Goal: Task Accomplishment & Management: Manage account settings

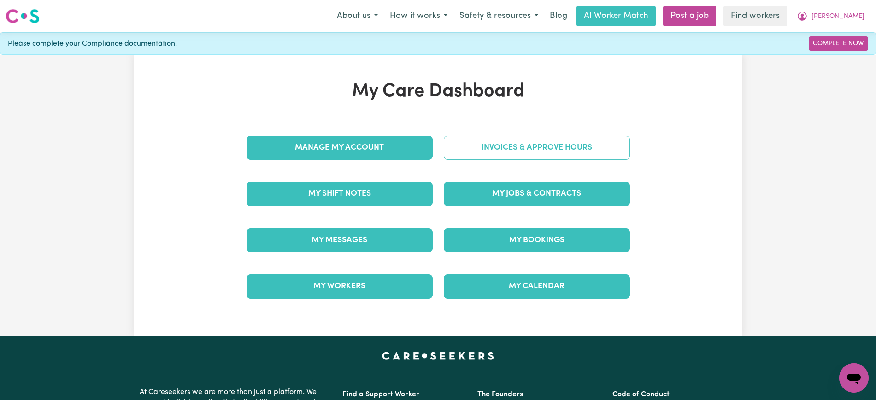
click at [481, 139] on link "Invoices & Approve Hours" at bounding box center [537, 148] width 186 height 24
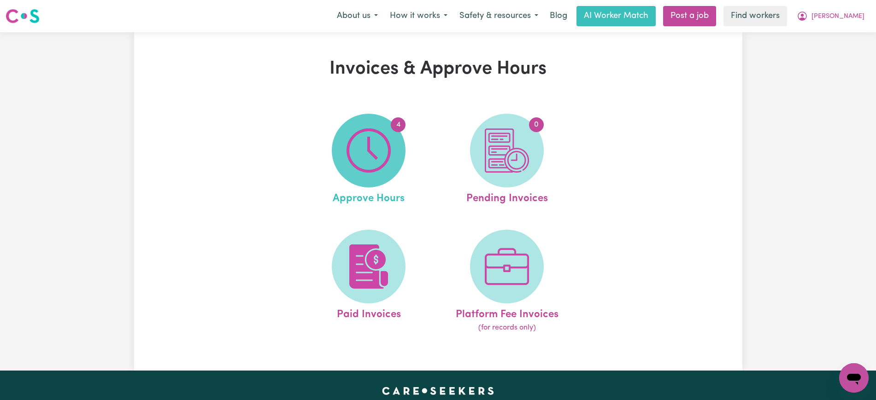
click at [367, 158] on img at bounding box center [368, 151] width 44 height 44
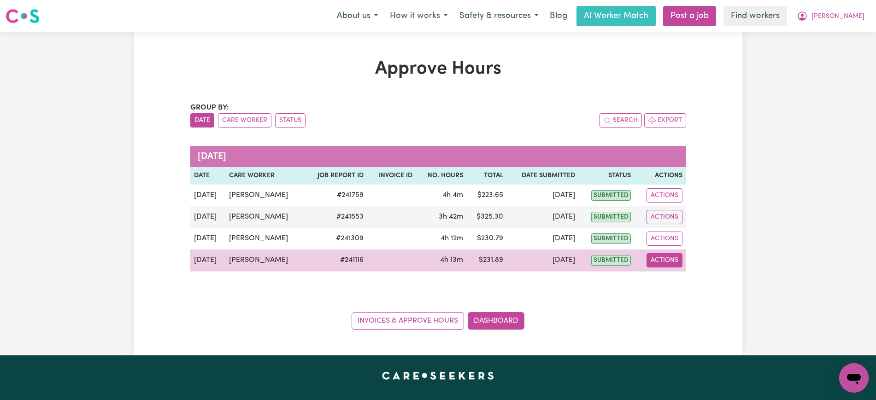
click at [669, 260] on button "Actions" at bounding box center [664, 260] width 36 height 14
click at [685, 275] on link "View Job Report" at bounding box center [687, 282] width 79 height 18
select select "pm"
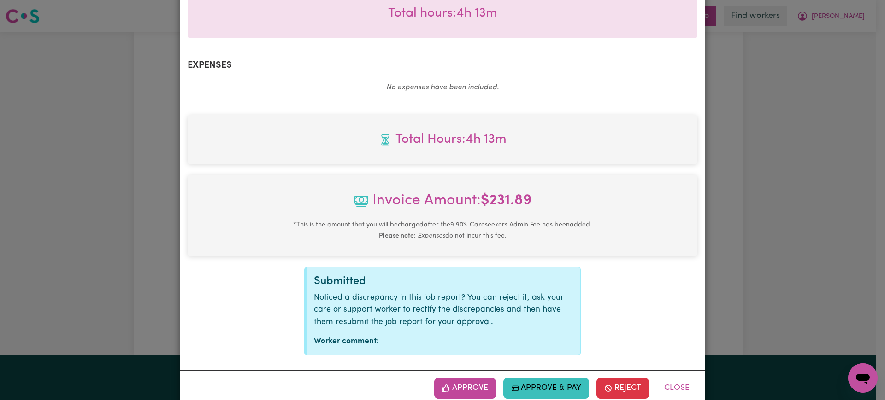
scroll to position [322, 0]
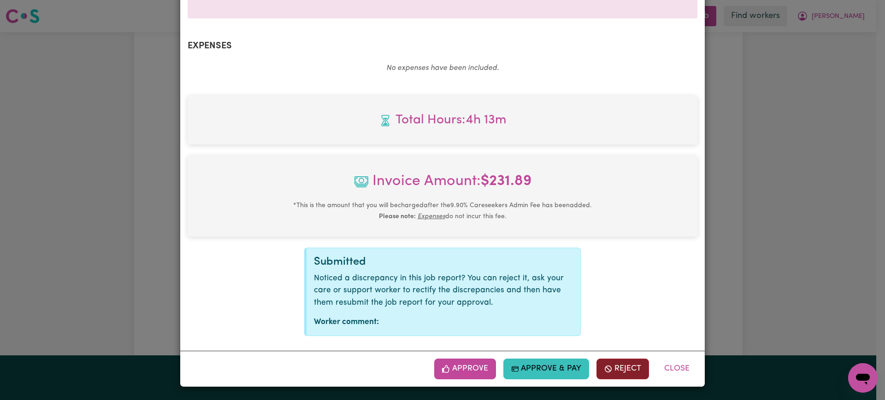
click at [612, 375] on button "Reject" at bounding box center [622, 369] width 53 height 20
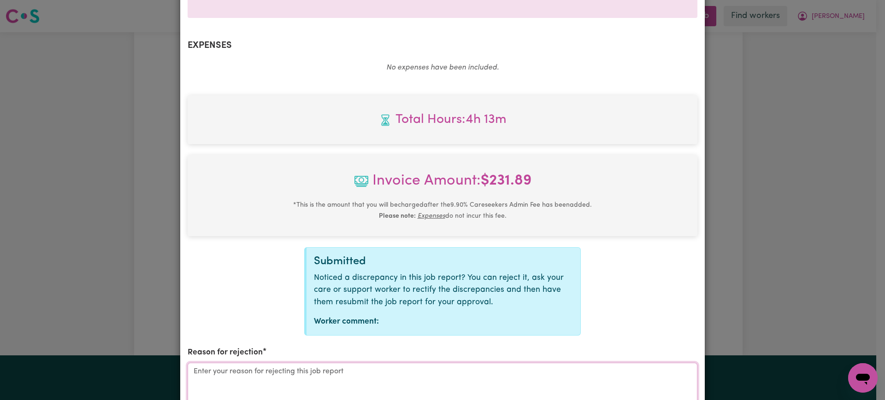
click at [294, 379] on textarea "Reason for rejection" at bounding box center [442, 397] width 510 height 69
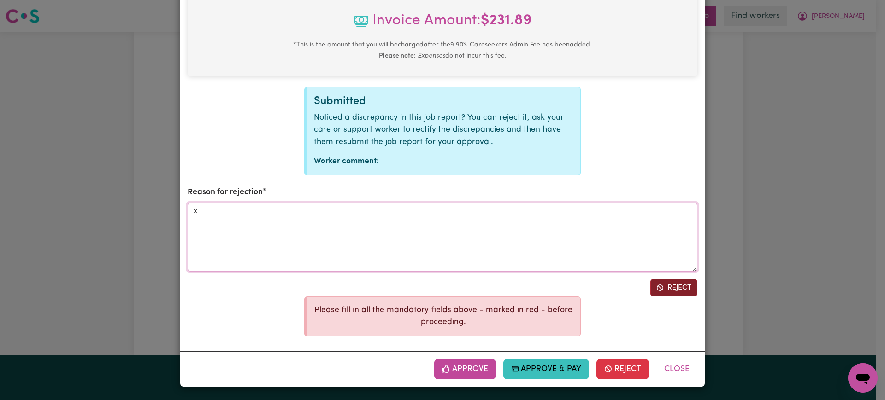
type textarea "x"
click at [662, 289] on button "Reject" at bounding box center [673, 288] width 47 height 18
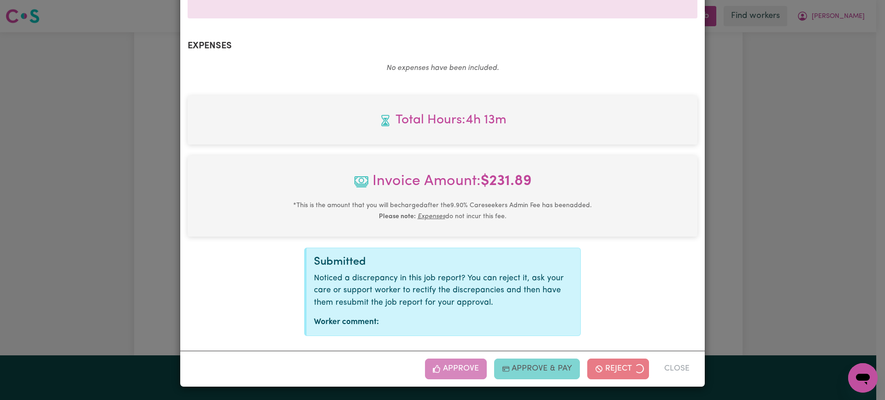
scroll to position [230, 0]
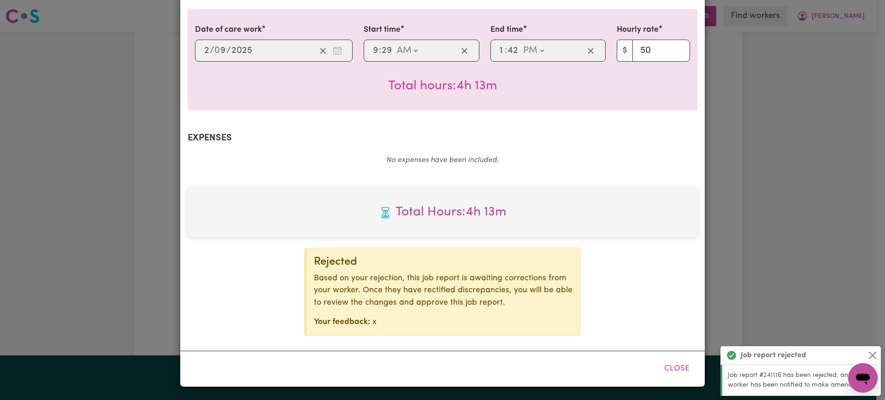
click at [815, 149] on div "Job Report # 241116 - [PERSON_NAME] Summary Job report # 241116 Client name: [P…" at bounding box center [442, 200] width 885 height 400
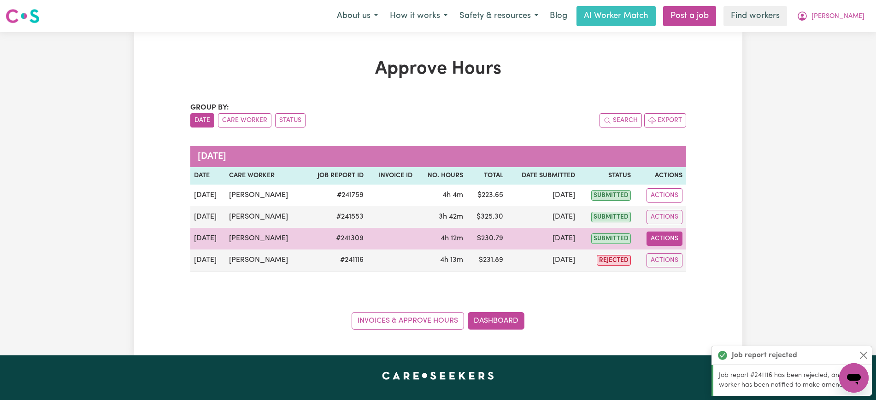
click at [666, 238] on button "Actions" at bounding box center [664, 239] width 36 height 14
click at [690, 260] on link "View Job Report" at bounding box center [687, 260] width 79 height 18
select select "pm"
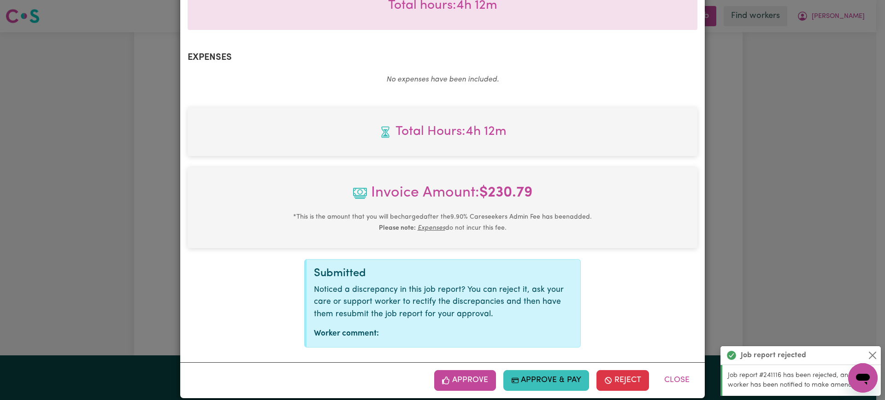
scroll to position [322, 0]
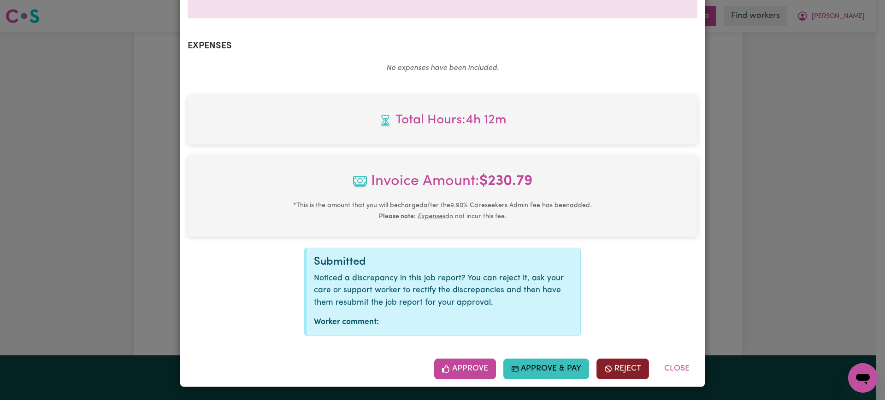
click at [633, 369] on button "Reject" at bounding box center [622, 369] width 53 height 20
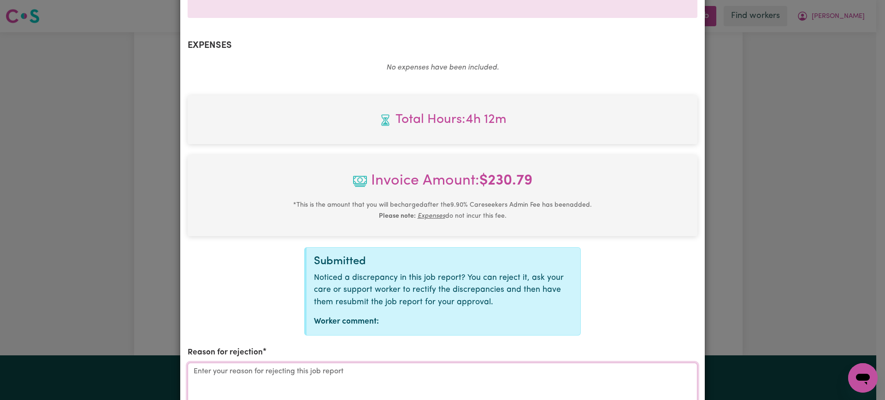
click at [303, 367] on textarea "Reason for rejection" at bounding box center [442, 397] width 510 height 69
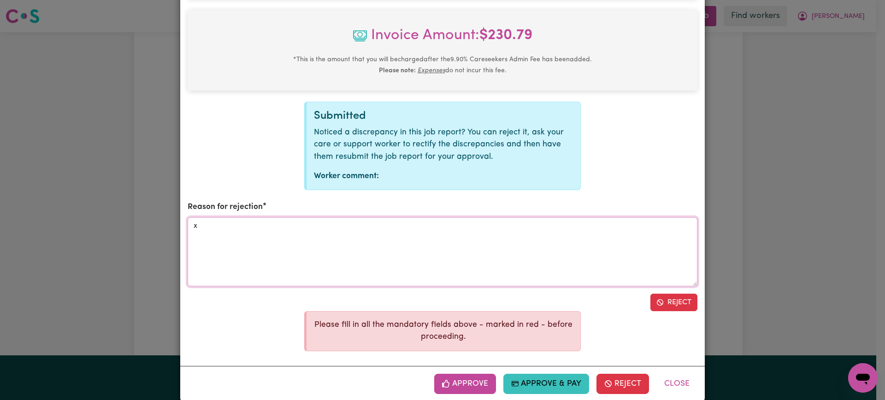
scroll to position [469, 0]
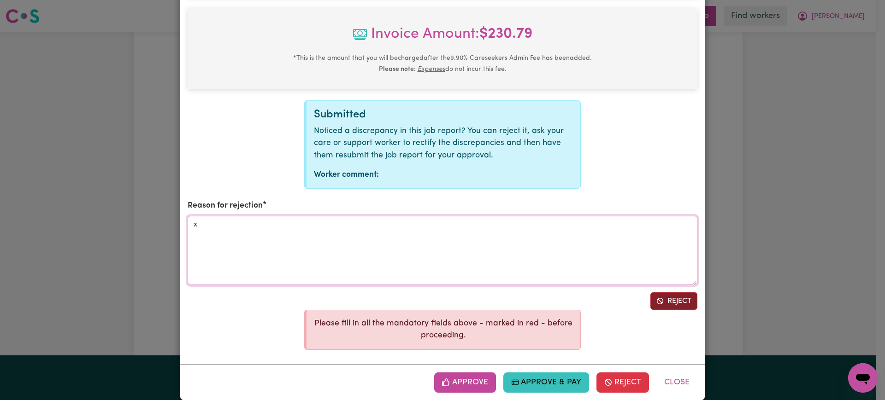
type textarea "x"
click at [656, 302] on icon "Reject job report" at bounding box center [659, 301] width 6 height 6
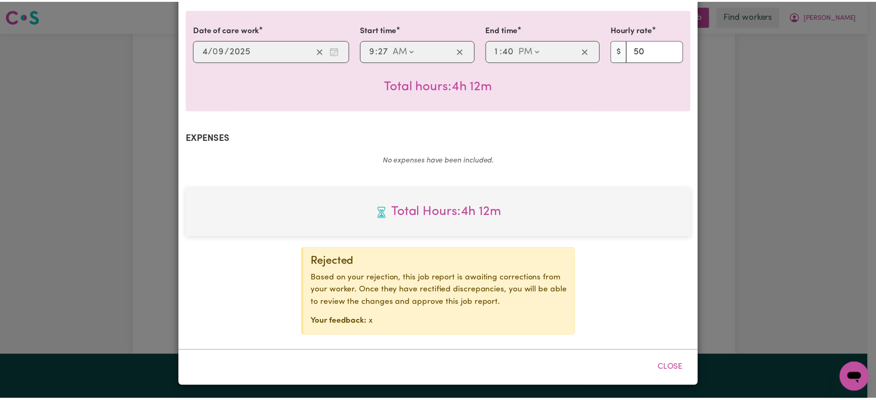
scroll to position [230, 0]
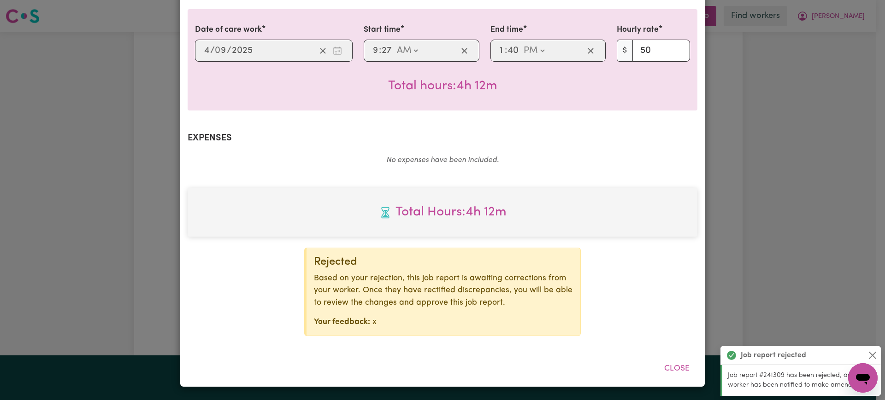
click at [796, 109] on div "Job Report # 241309 - [PERSON_NAME] Summary Job report # 241309 Client name: [P…" at bounding box center [442, 200] width 885 height 400
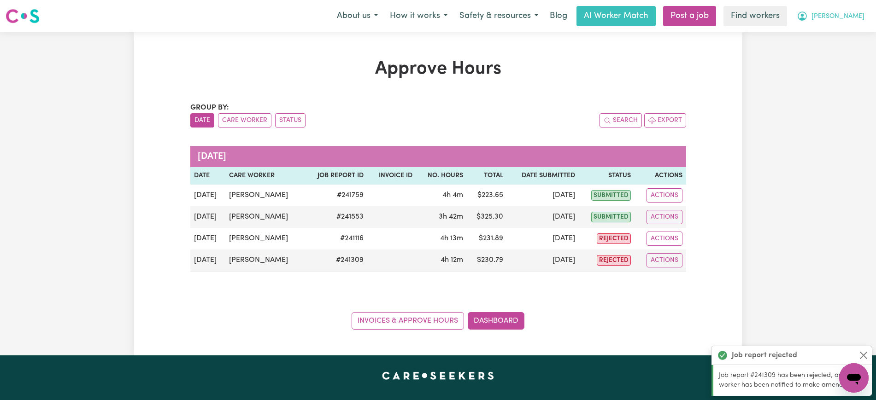
click at [841, 18] on span "[PERSON_NAME]" at bounding box center [837, 17] width 53 height 10
click at [833, 53] on link "Logout" at bounding box center [833, 53] width 73 height 18
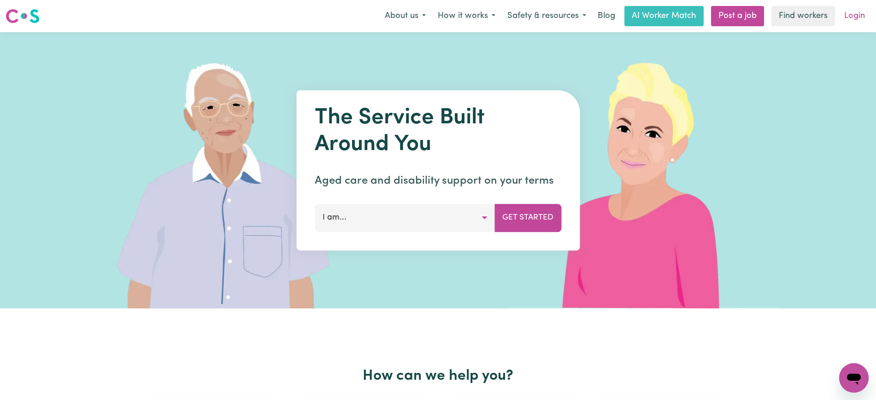
click at [860, 17] on link "Login" at bounding box center [854, 16] width 32 height 20
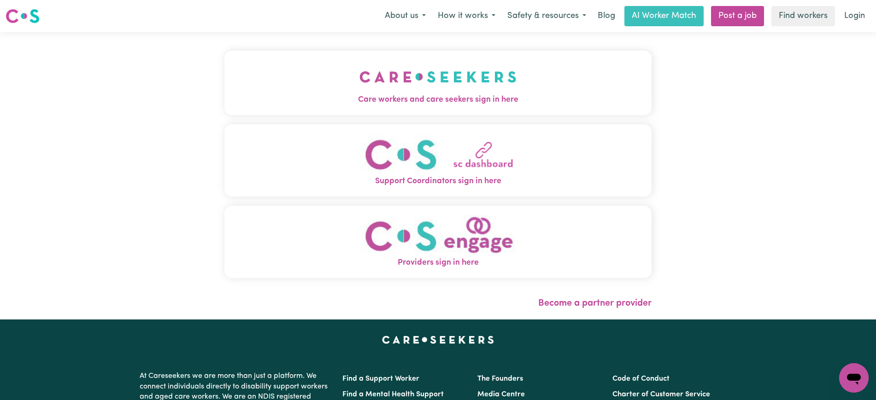
drag, startPoint x: 498, startPoint y: 96, endPoint x: 314, endPoint y: 64, distance: 186.7
click at [498, 96] on span "Care workers and care seekers sign in here" at bounding box center [437, 100] width 427 height 12
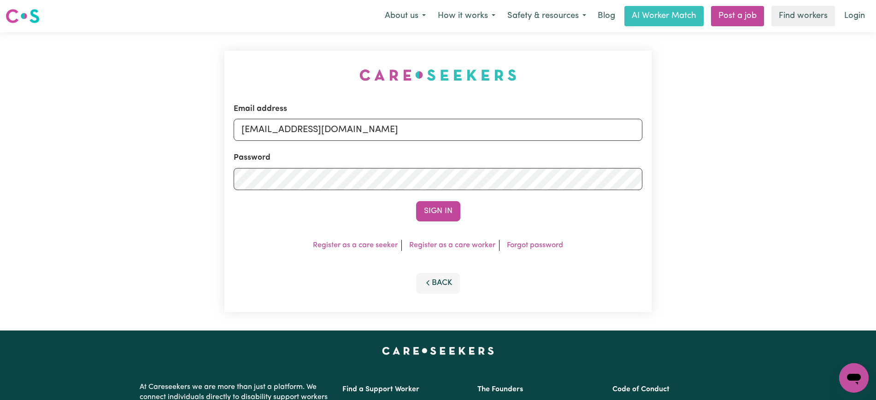
click at [223, 37] on div "Email address [EMAIL_ADDRESS][DOMAIN_NAME] Password Sign In Register as a care …" at bounding box center [438, 181] width 438 height 299
drag, startPoint x: 299, startPoint y: 131, endPoint x: 881, endPoint y: 157, distance: 582.9
click at [875, 170] on html "Menu About us How it works Safety & resources Blog AI Worker Match Post a job F…" at bounding box center [438, 348] width 876 height 697
type input "SUPERUSER~[EMAIL_ADDRESS][DOMAIN_NAME]"
click at [416, 201] on button "Sign In" at bounding box center [438, 211] width 44 height 20
